Goal: Task Accomplishment & Management: Complete application form

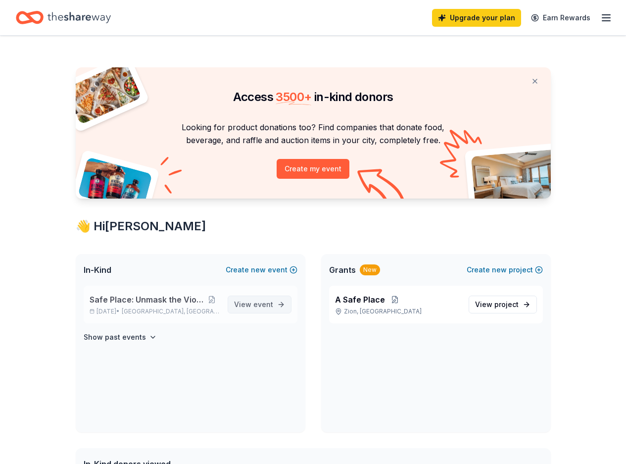
click at [251, 305] on span "View event" at bounding box center [253, 305] width 39 height 12
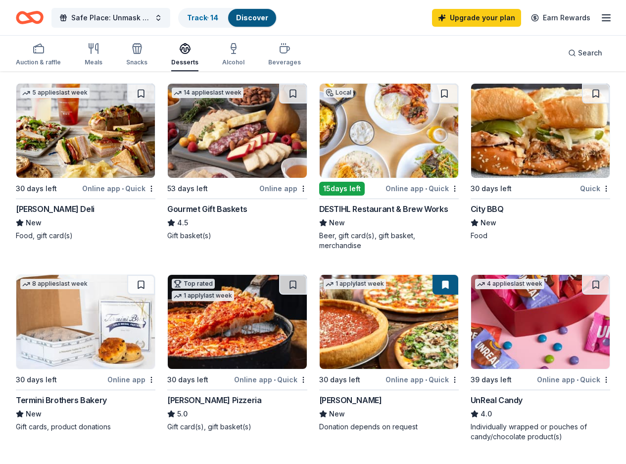
scroll to position [297, 0]
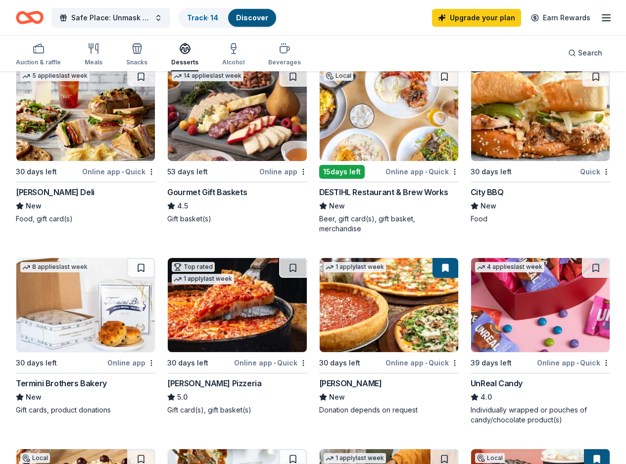
click at [319, 187] on div "DESTIHL Restaurant & Brew Works" at bounding box center [383, 192] width 129 height 12
click at [386, 358] on div "Online app • Quick" at bounding box center [422, 362] width 73 height 12
click at [216, 15] on link "Track · 14" at bounding box center [202, 17] width 31 height 8
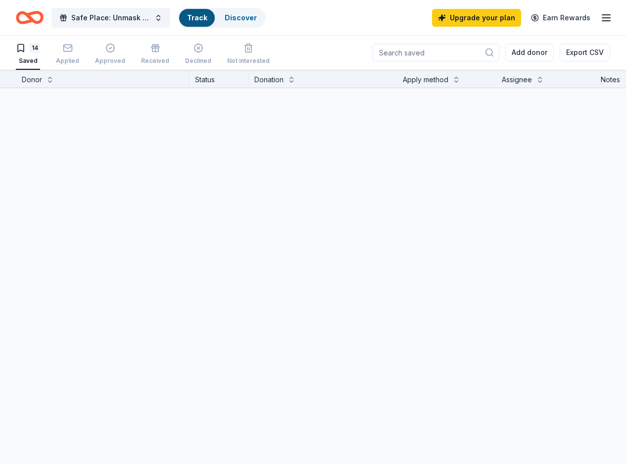
scroll to position [0, 0]
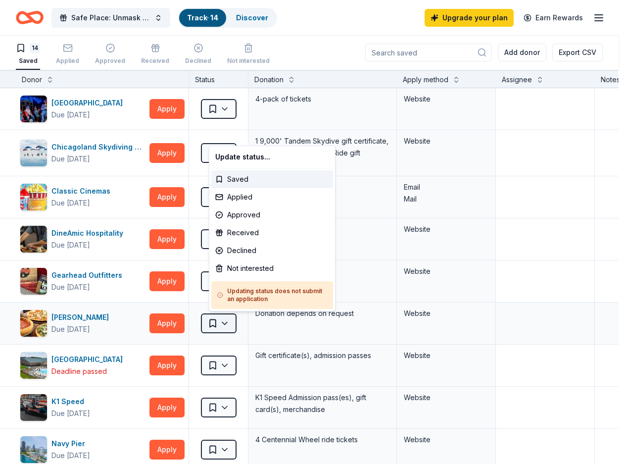
click at [235, 323] on html "Safe Place: Unmask the Violence Gala Track · 14 Discover Upgrade your plan Earn…" at bounding box center [313, 232] width 626 height 464
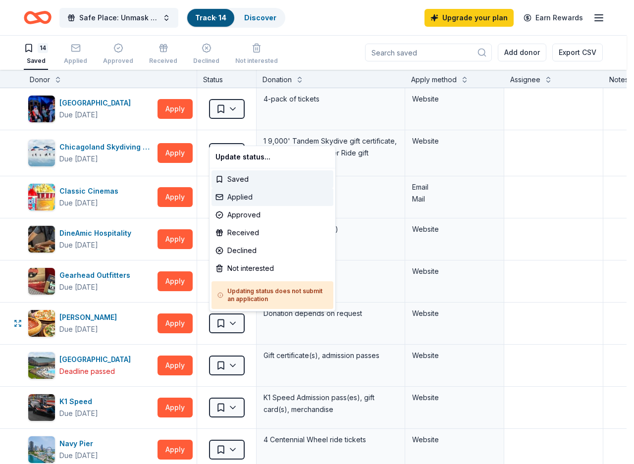
click at [256, 199] on div "Applied" at bounding box center [272, 197] width 122 height 18
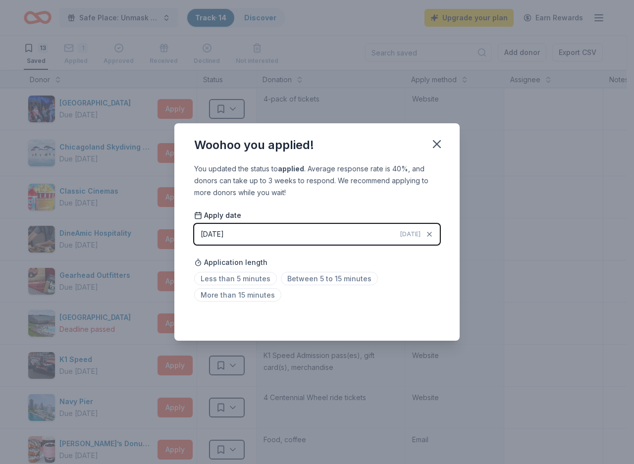
click at [413, 231] on span "Today" at bounding box center [410, 234] width 20 height 8
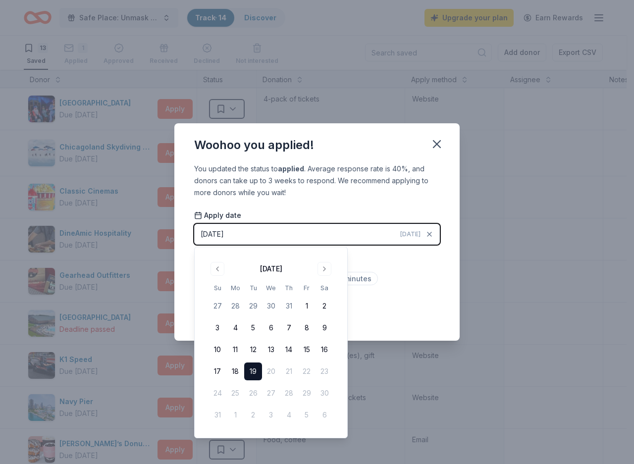
click at [252, 365] on button "19" at bounding box center [253, 371] width 18 height 18
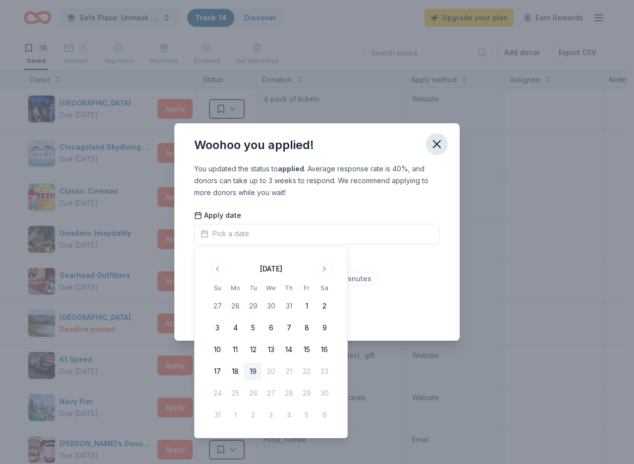
click at [439, 144] on icon "button" at bounding box center [437, 144] width 14 height 14
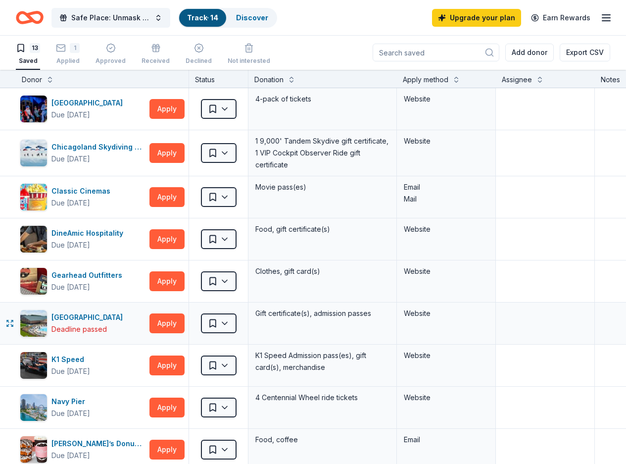
scroll to position [0, 0]
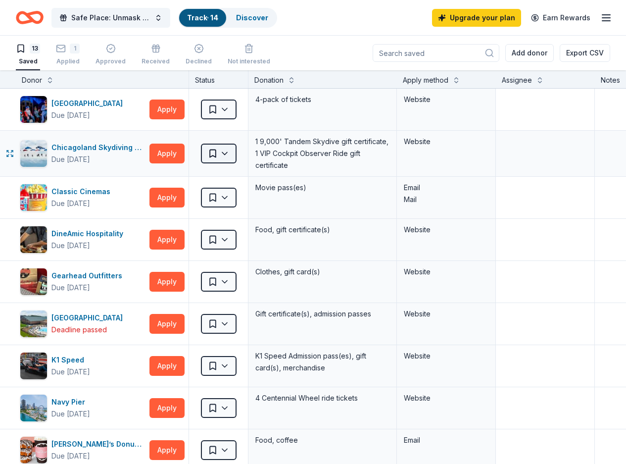
click at [238, 153] on html "Safe Place: Unmask the Violence Gala Track · 14 Discover Upgrade your plan Earn…" at bounding box center [313, 232] width 626 height 464
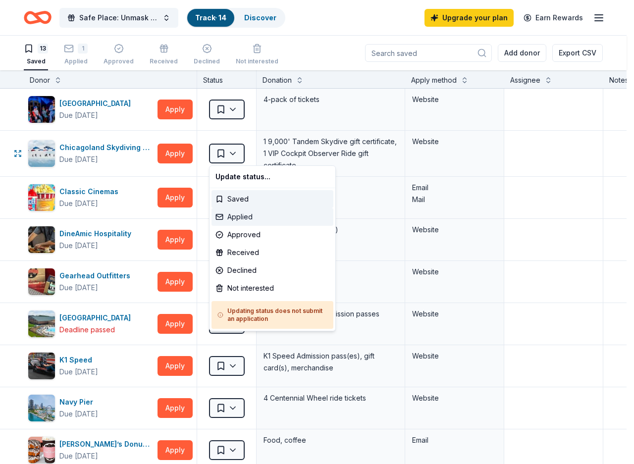
click at [235, 215] on div "Applied" at bounding box center [272, 217] width 122 height 18
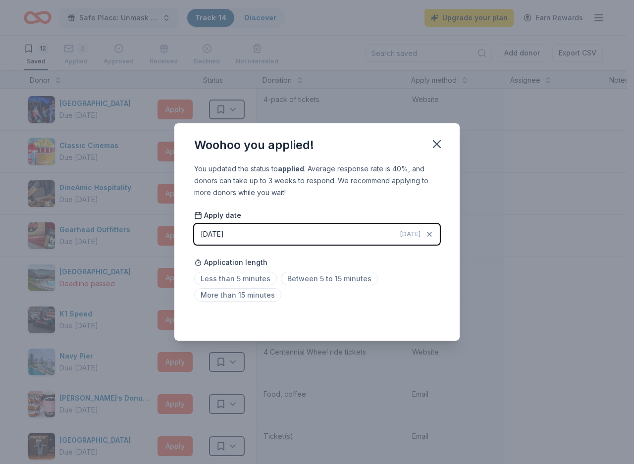
click at [244, 232] on button "08/19/2025 Today" at bounding box center [317, 234] width 246 height 21
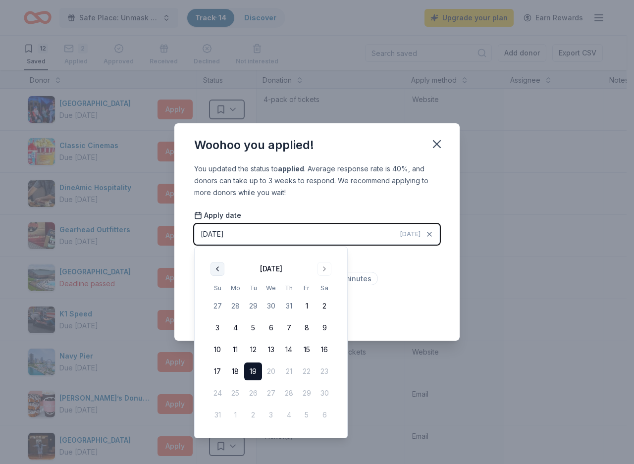
click at [219, 271] on button "Go to previous month" at bounding box center [217, 269] width 14 height 14
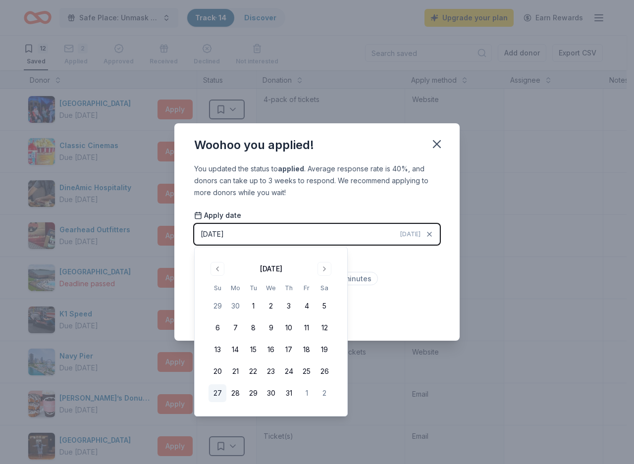
click at [210, 393] on button "27" at bounding box center [217, 393] width 18 height 18
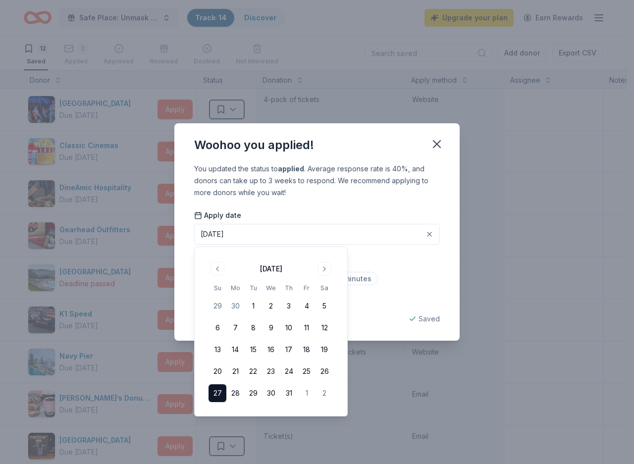
click at [380, 251] on div "Apply date 07/27/2025 Application length Less than 5 minutes Between 5 to 15 mi…" at bounding box center [317, 257] width 246 height 95
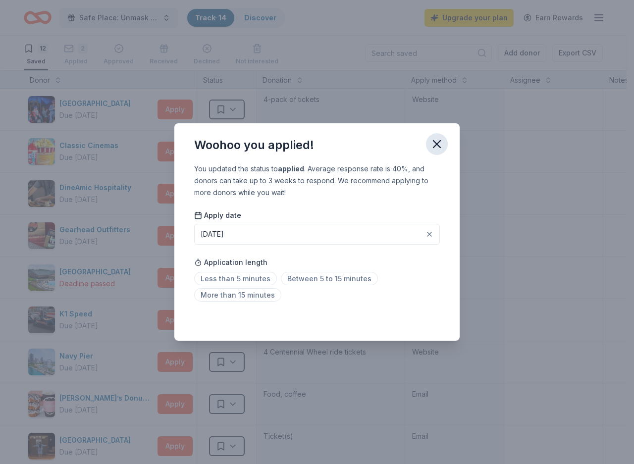
click at [441, 144] on icon "button" at bounding box center [437, 144] width 14 height 14
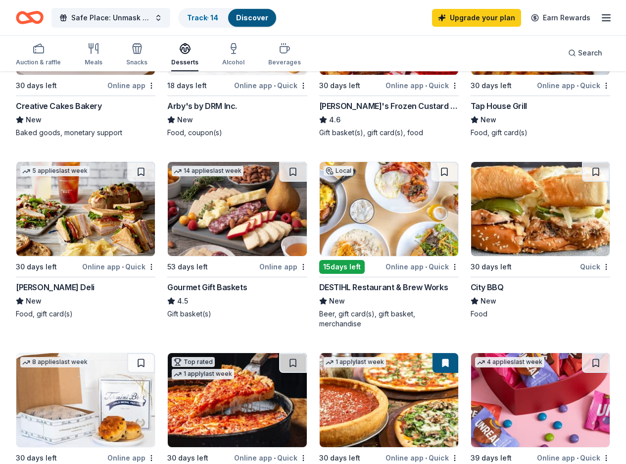
scroll to position [198, 0]
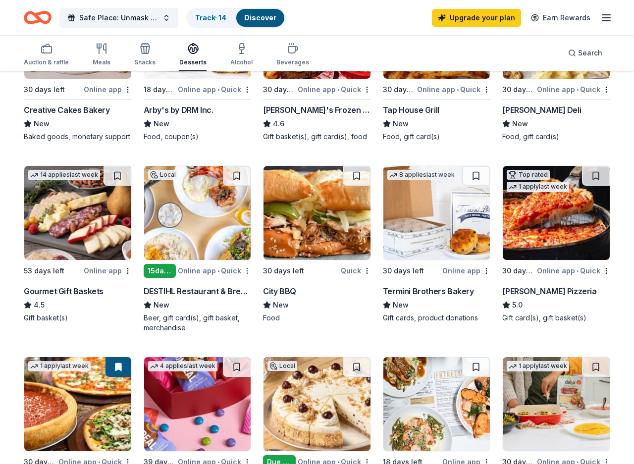
click at [244, 266] on html "Safe Place: Unmask the Violence Gala Track · 14 Discover Upgrade your plan Earn…" at bounding box center [317, 34] width 634 height 464
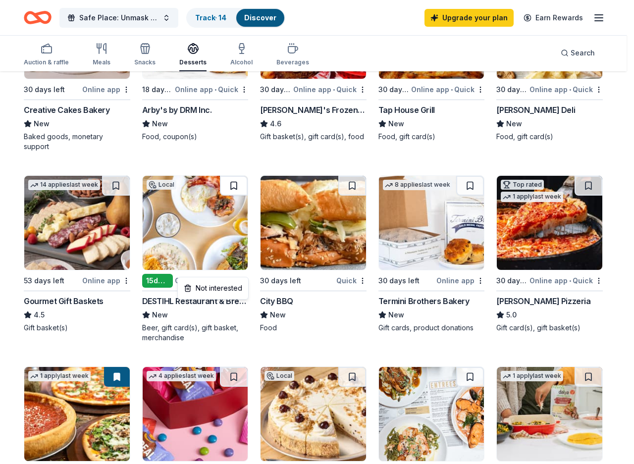
click at [241, 171] on html "Safe Place: Unmask the Violence Gala Track · 14 Discover Upgrade your plan Earn…" at bounding box center [317, 34] width 634 height 464
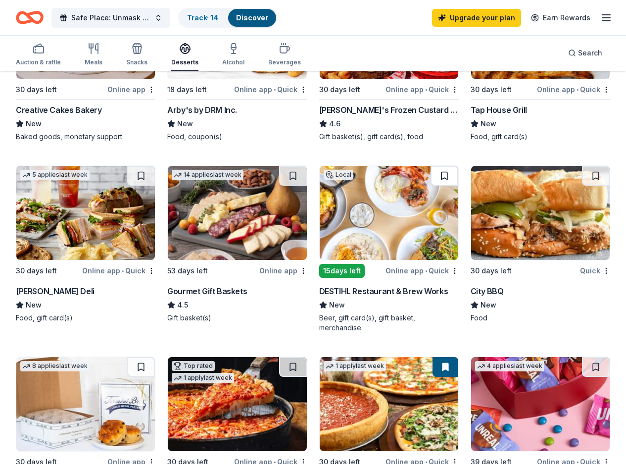
click at [431, 172] on button at bounding box center [445, 176] width 28 height 20
click at [211, 9] on div "Track · 15" at bounding box center [202, 18] width 47 height 18
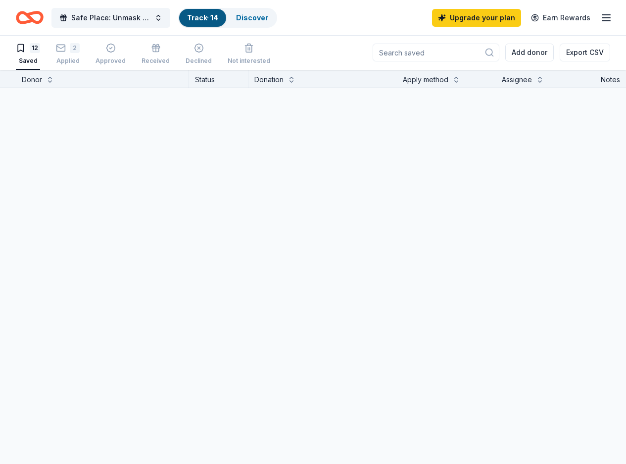
click at [217, 14] on link "Track · 14" at bounding box center [202, 17] width 31 height 8
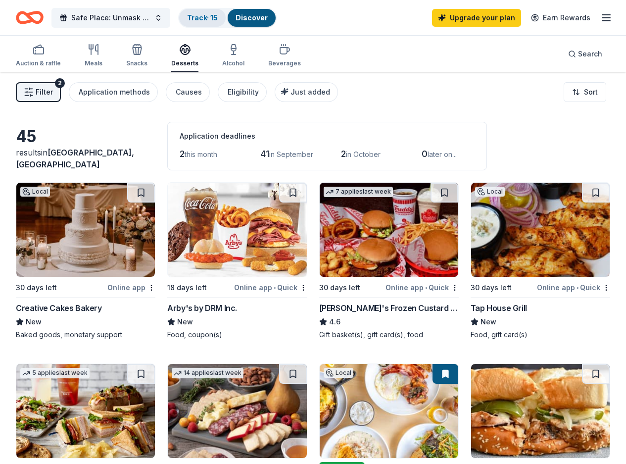
click at [211, 17] on link "Track · 15" at bounding box center [202, 17] width 31 height 8
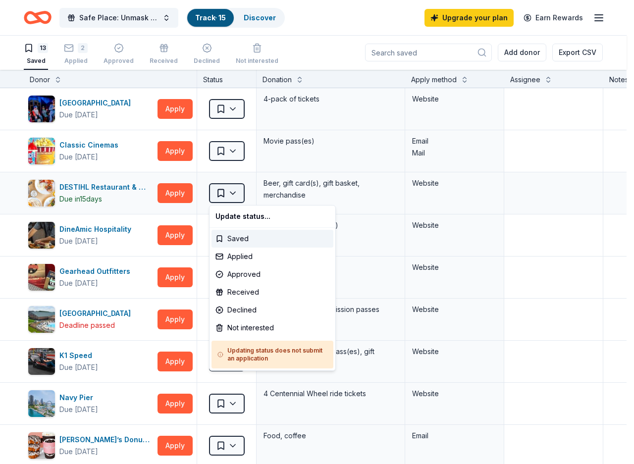
click at [235, 188] on html "Safe Place: Unmask the Violence Gala Track · 15 Discover Upgrade your plan Earn…" at bounding box center [317, 232] width 634 height 464
click at [241, 256] on div "Applied" at bounding box center [272, 257] width 122 height 18
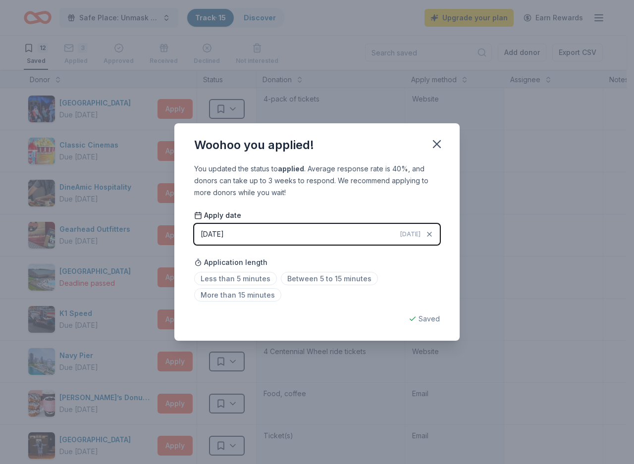
click at [413, 237] on span "Today" at bounding box center [410, 234] width 20 height 8
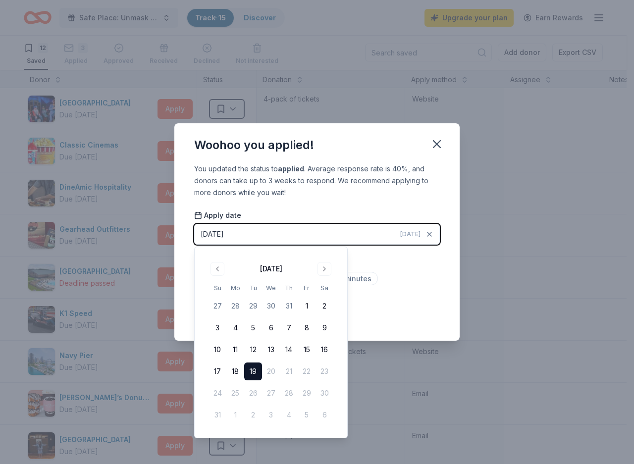
click at [431, 298] on div "Less than 5 minutes Between 5 to 15 minutes More than 15 minutes" at bounding box center [317, 288] width 246 height 33
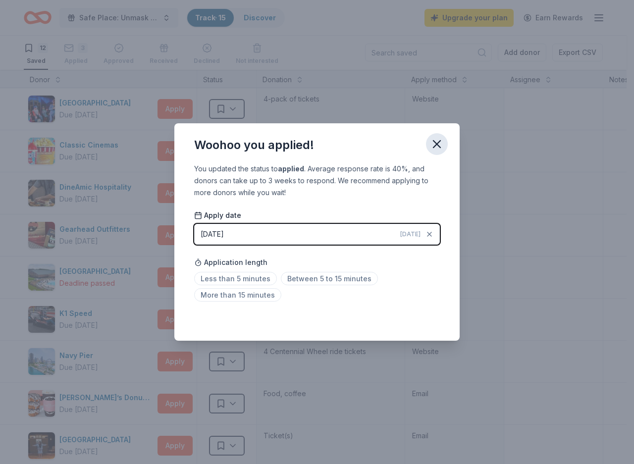
click at [433, 147] on icon "button" at bounding box center [436, 144] width 7 height 7
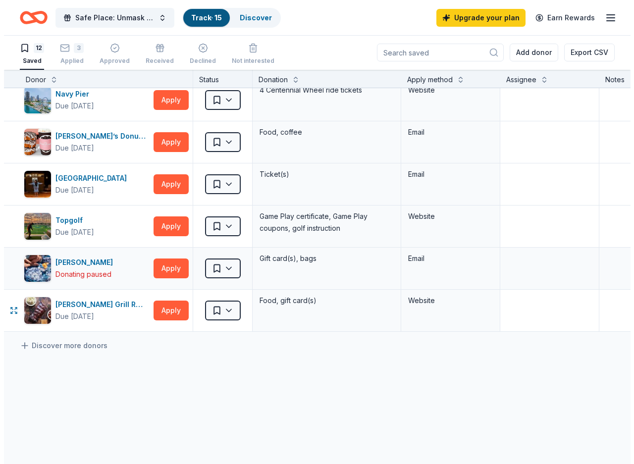
scroll to position [297, 0]
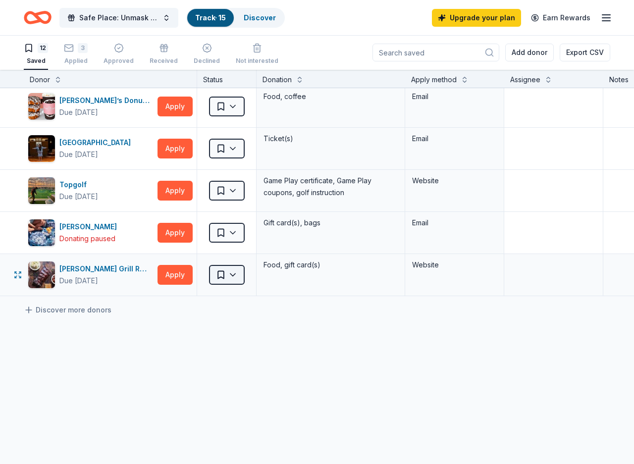
click at [233, 278] on html "Safe Place: Unmask the Violence Gala Track · 15 Discover Upgrade your plan Earn…" at bounding box center [317, 232] width 634 height 464
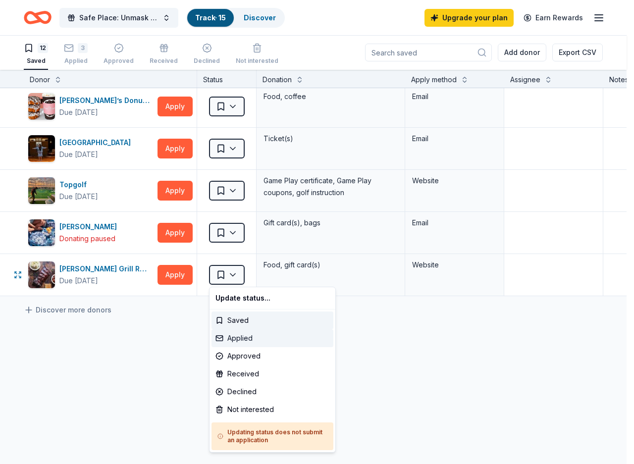
click at [252, 339] on div "Applied" at bounding box center [272, 338] width 122 height 18
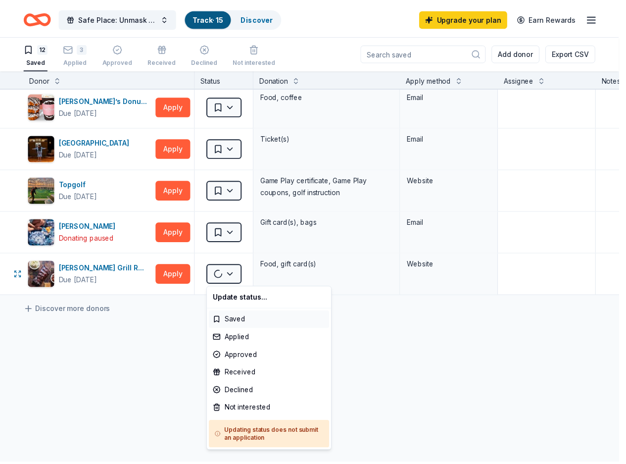
scroll to position [281, 0]
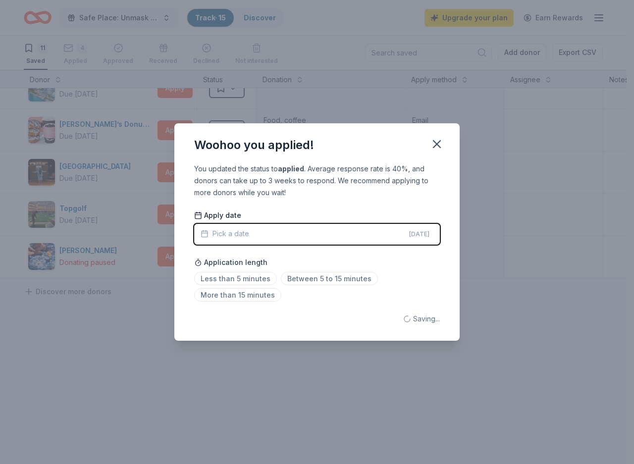
click at [423, 234] on span "Today" at bounding box center [419, 234] width 20 height 8
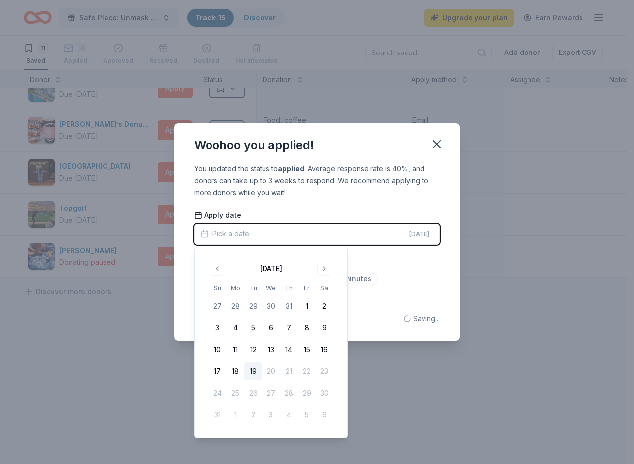
click at [256, 372] on button "19" at bounding box center [253, 371] width 18 height 18
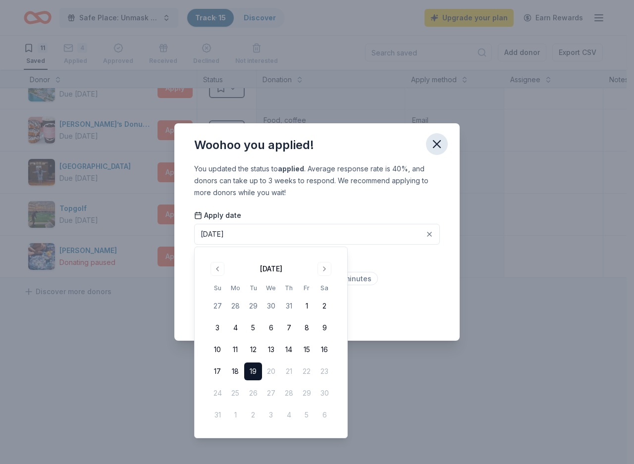
click at [437, 138] on icon "button" at bounding box center [437, 144] width 14 height 14
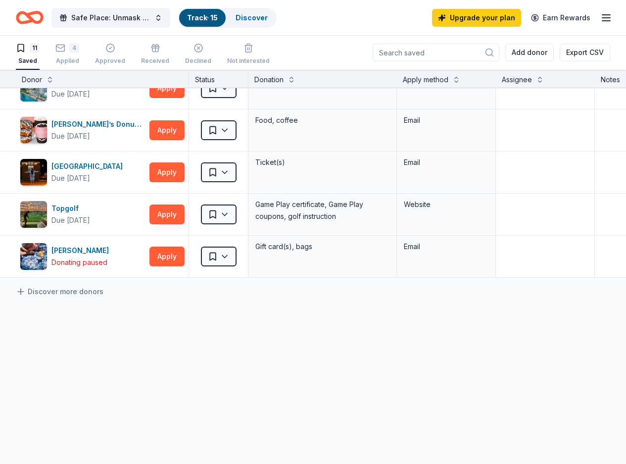
click at [256, 417] on div "Chicago Children's Theatre Due in 18 days Apply Saved 4-pack of tickets Website…" at bounding box center [379, 139] width 759 height 649
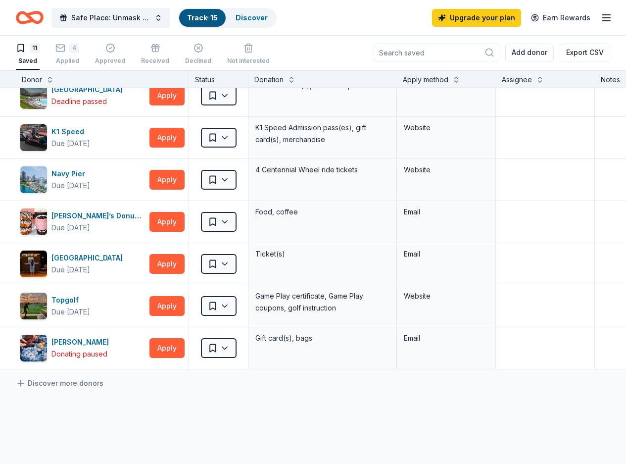
scroll to position [132, 0]
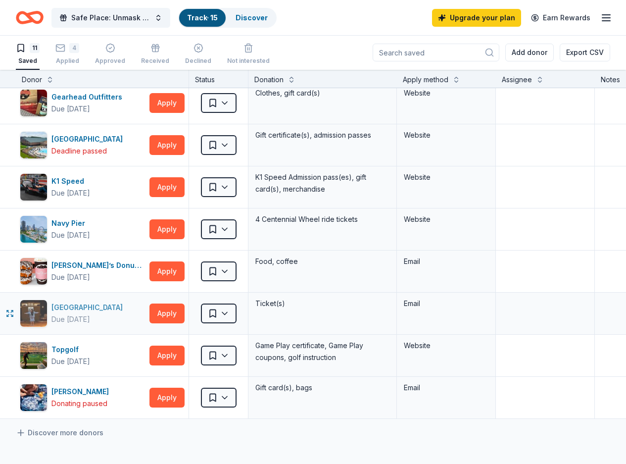
click at [73, 305] on div "[GEOGRAPHIC_DATA]" at bounding box center [88, 307] width 75 height 12
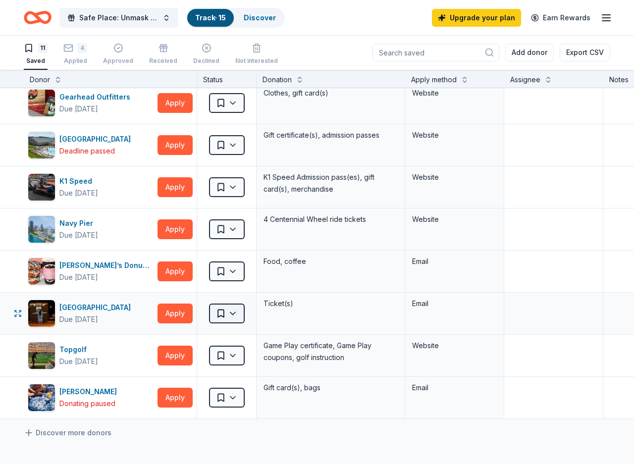
click at [237, 315] on html "Safe Place: Unmask the Violence Gala Track · 15 Discover Upgrade your plan Earn…" at bounding box center [317, 232] width 634 height 464
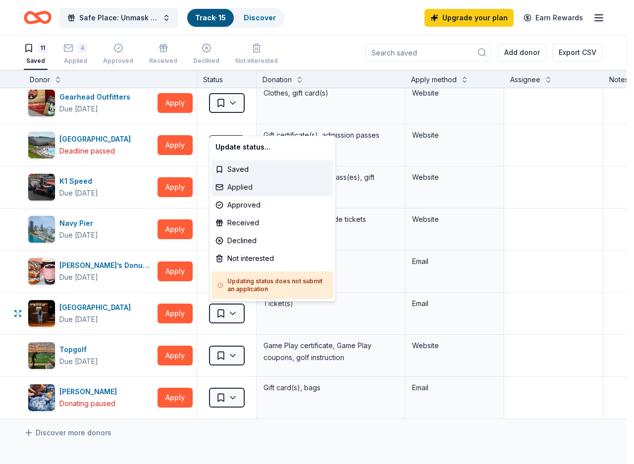
click at [252, 187] on div "Applied" at bounding box center [272, 187] width 122 height 18
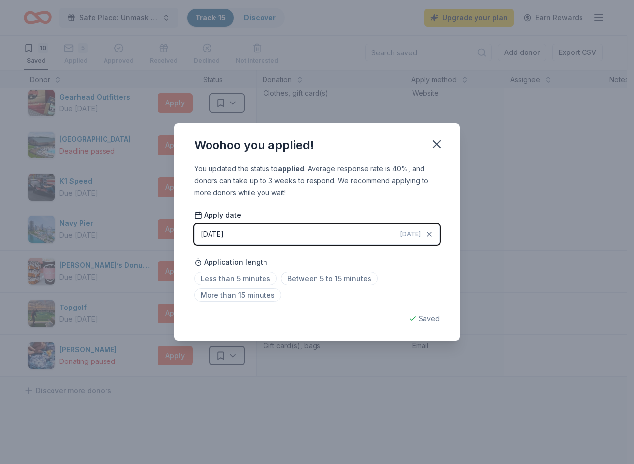
click at [418, 230] on span "Today" at bounding box center [410, 234] width 20 height 8
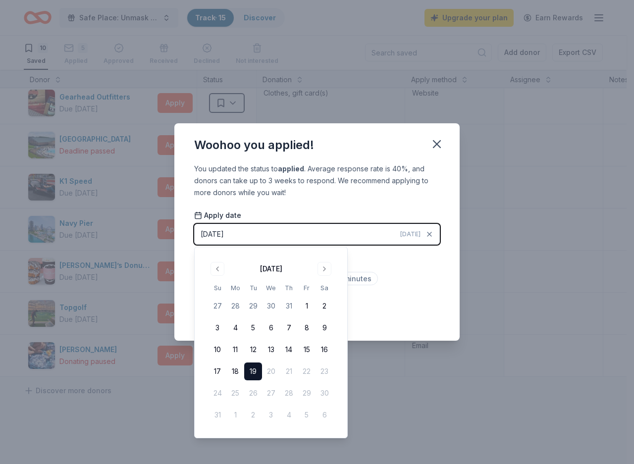
click at [254, 369] on button "19" at bounding box center [253, 371] width 18 height 18
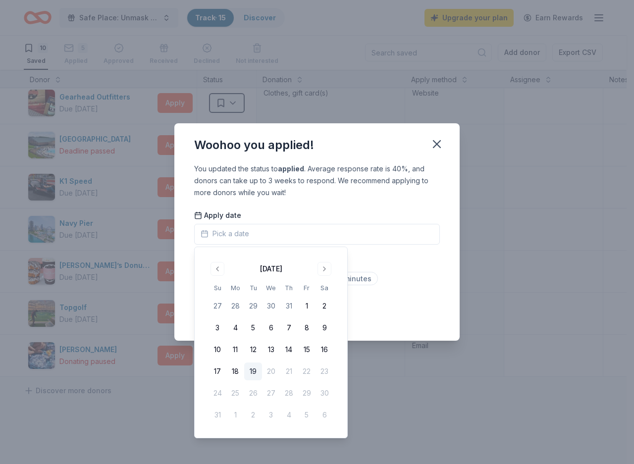
click at [412, 285] on div "Less than 5 minutes Between 5 to 15 minutes More than 15 minutes" at bounding box center [317, 288] width 246 height 33
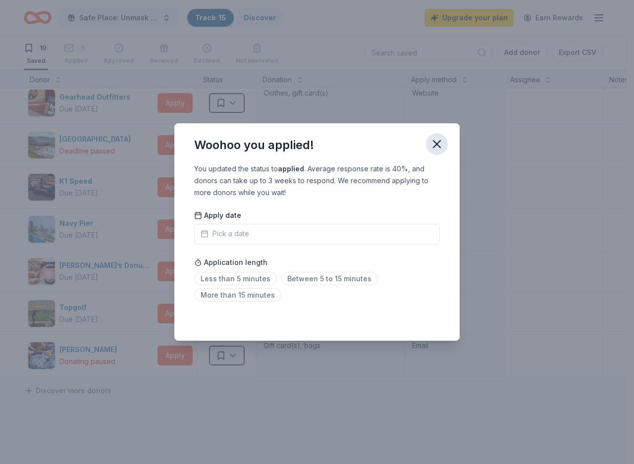
click at [436, 146] on icon "button" at bounding box center [437, 144] width 14 height 14
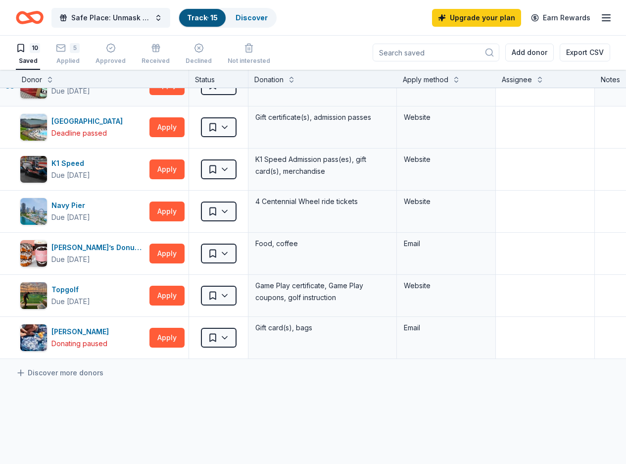
scroll to position [239, 0]
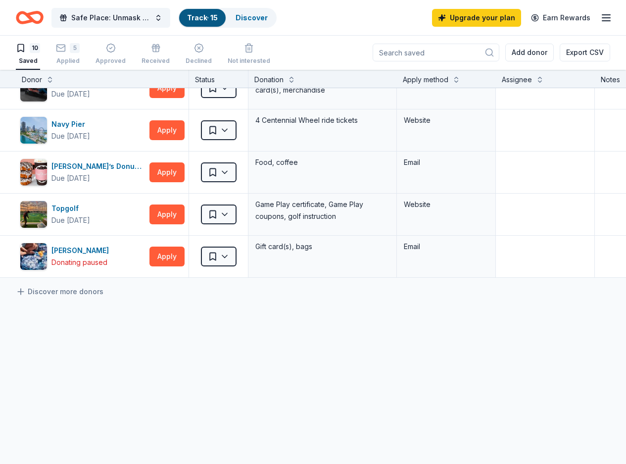
click at [324, 383] on div "Chicago Children's Theatre Due in 18 days Apply Saved 4-pack of tickets Website…" at bounding box center [379, 160] width 759 height 607
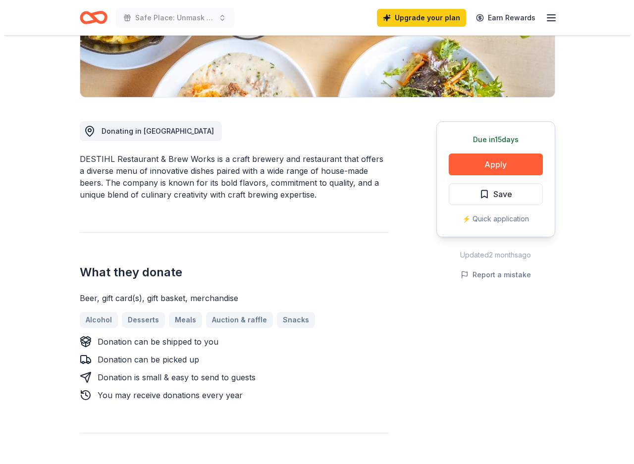
scroll to position [198, 0]
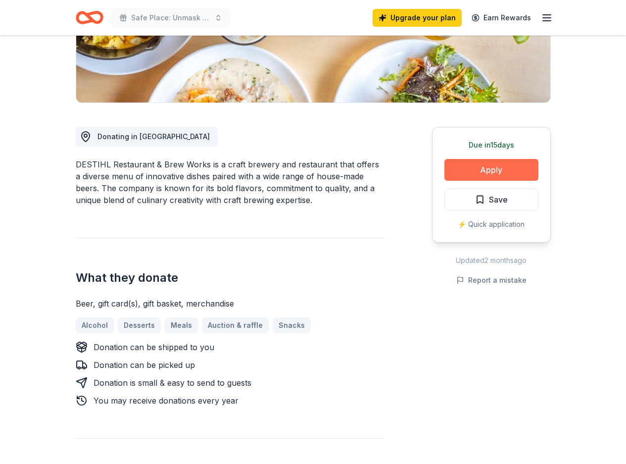
click at [463, 162] on button "Apply" at bounding box center [492, 170] width 94 height 22
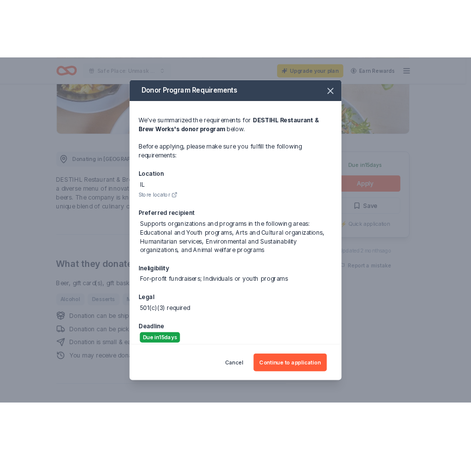
scroll to position [48, 0]
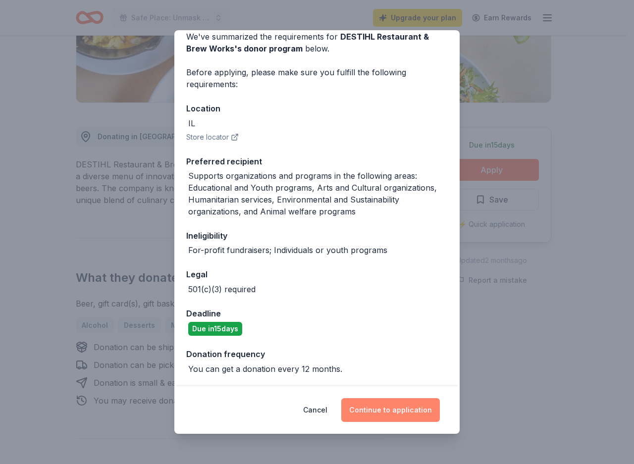
click at [376, 419] on button "Continue to application" at bounding box center [390, 410] width 99 height 24
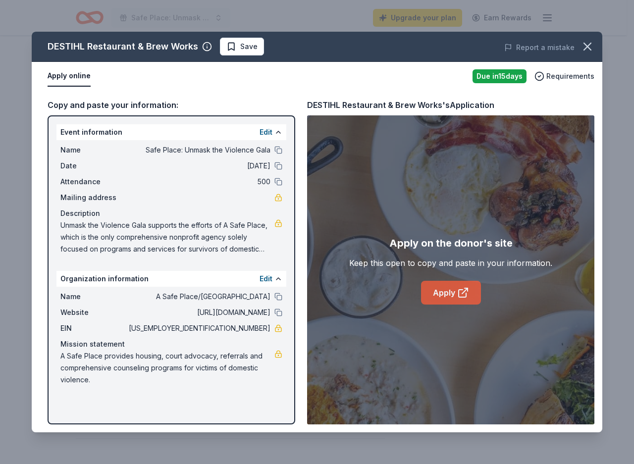
click at [450, 293] on link "Apply" at bounding box center [451, 293] width 60 height 24
drag, startPoint x: 58, startPoint y: 357, endPoint x: 144, endPoint y: 362, distance: 85.3
click at [144, 362] on div "Name A Safe Place/Lake County Crisis Center Website http://www.asafeplaceforhel…" at bounding box center [171, 338] width 230 height 103
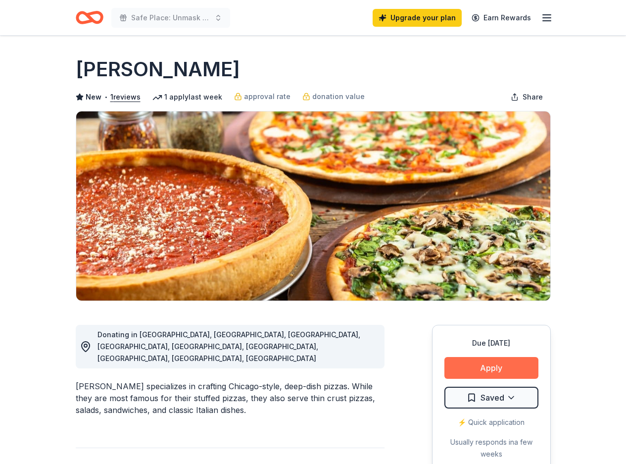
click at [494, 367] on button "Apply" at bounding box center [492, 368] width 94 height 22
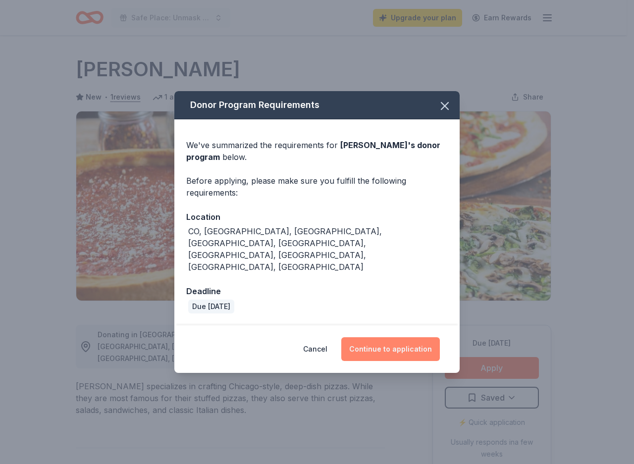
click at [375, 337] on button "Continue to application" at bounding box center [390, 349] width 99 height 24
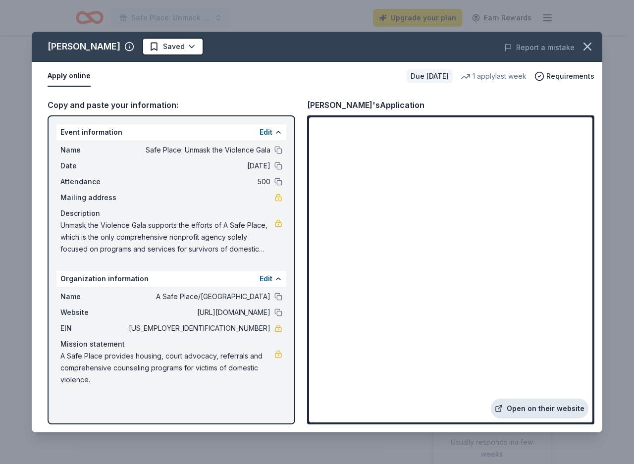
click at [534, 403] on link "Open on their website" at bounding box center [540, 409] width 98 height 20
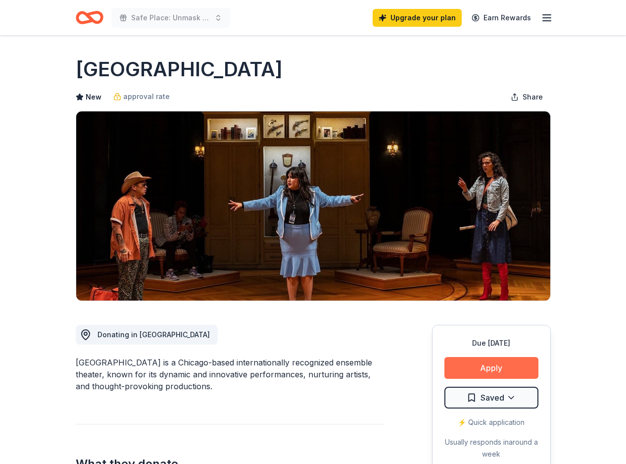
click at [502, 368] on button "Apply" at bounding box center [492, 368] width 94 height 22
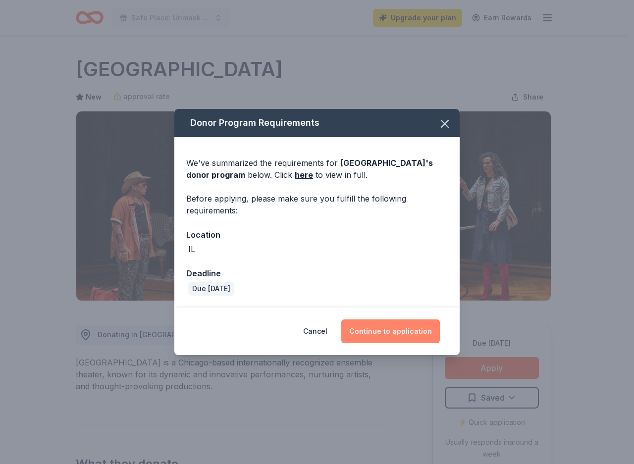
click at [390, 325] on button "Continue to application" at bounding box center [390, 331] width 99 height 24
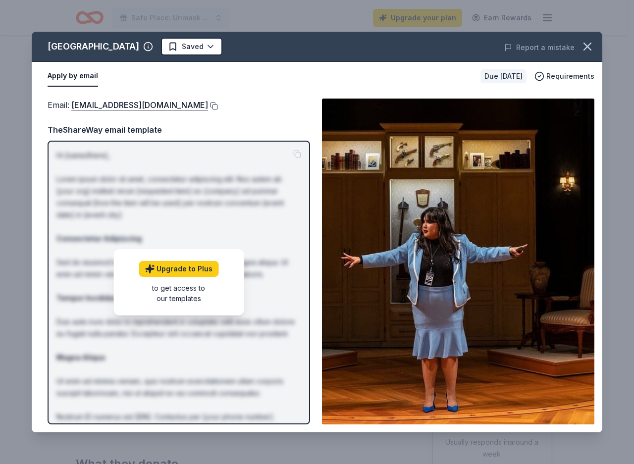
click at [208, 105] on button at bounding box center [213, 106] width 10 height 8
